Goal: Task Accomplishment & Management: Use online tool/utility

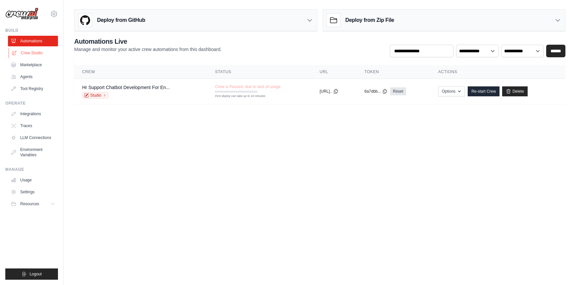
click at [22, 54] on link "Crew Studio" at bounding box center [34, 53] width 50 height 11
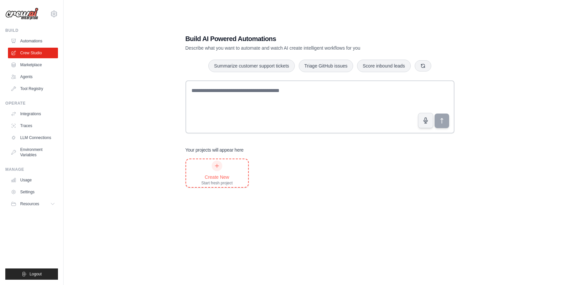
click at [213, 176] on div "Create New" at bounding box center [216, 177] width 31 height 7
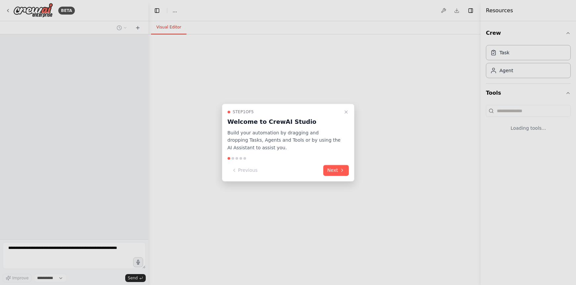
select select "****"
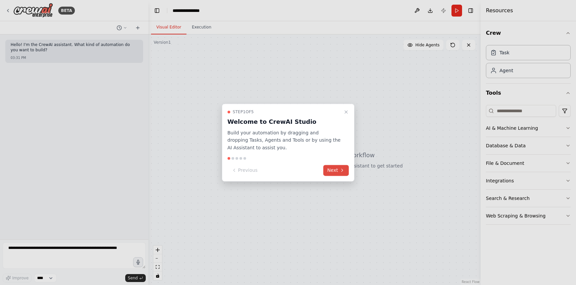
click at [337, 169] on button "Next" at bounding box center [335, 170] width 25 height 11
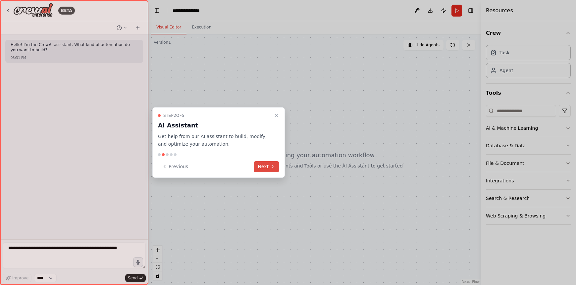
click at [260, 167] on button "Next" at bounding box center [266, 166] width 25 height 11
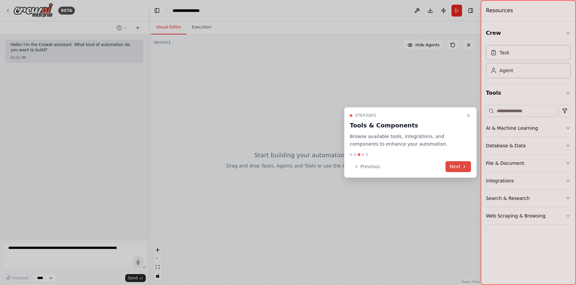
click at [459, 166] on button "Next" at bounding box center [457, 166] width 25 height 11
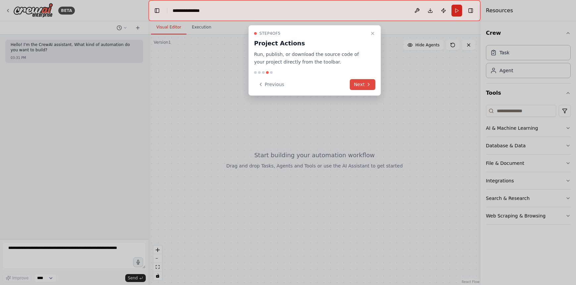
click at [365, 79] on button "Next" at bounding box center [362, 84] width 25 height 11
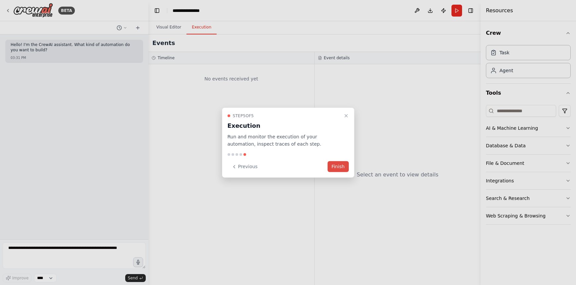
click at [338, 169] on button "Finish" at bounding box center [337, 166] width 21 height 11
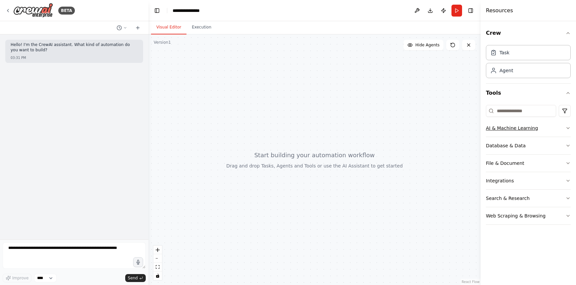
click at [509, 127] on div "AI & Machine Learning" at bounding box center [512, 128] width 52 height 7
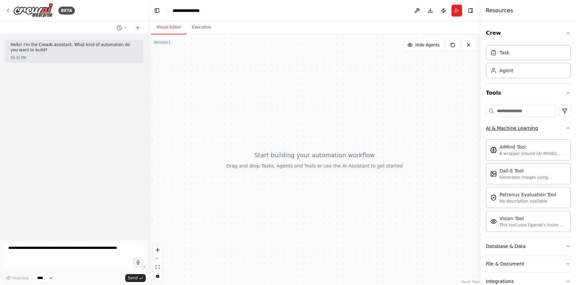
click at [566, 128] on icon "button" at bounding box center [567, 127] width 5 height 5
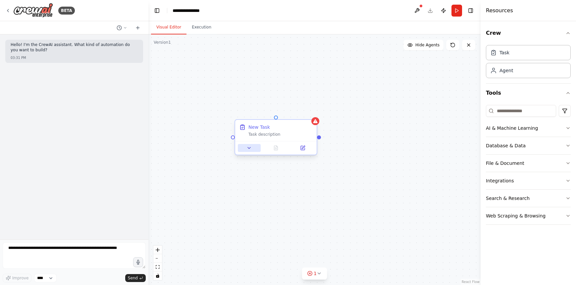
click at [249, 150] on icon at bounding box center [248, 147] width 5 height 5
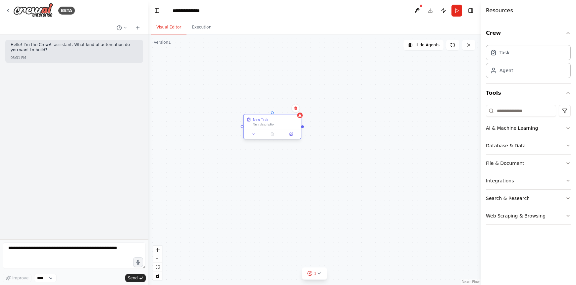
drag, startPoint x: 299, startPoint y: 134, endPoint x: 251, endPoint y: 86, distance: 67.9
click at [253, 123] on div "Task description" at bounding box center [275, 125] width 45 height 4
drag, startPoint x: 290, startPoint y: 92, endPoint x: 277, endPoint y: 97, distance: 13.7
click at [277, 97] on div "New Task Task description New Task Task description" at bounding box center [314, 159] width 332 height 251
click at [246, 94] on div "Task description" at bounding box center [248, 93] width 45 height 4
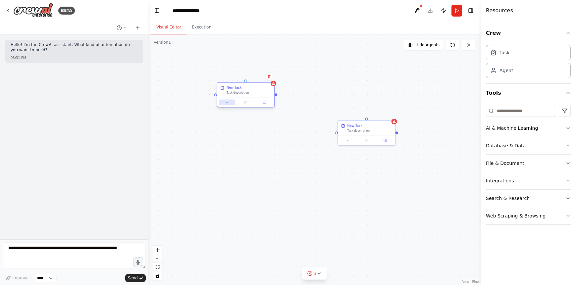
click at [224, 102] on button at bounding box center [227, 103] width 16 height 6
click at [315, 76] on div "**********" at bounding box center [314, 159] width 332 height 251
click at [469, 49] on button at bounding box center [468, 45] width 13 height 11
click at [468, 45] on icon at bounding box center [468, 45] width 3 height 3
